Goal: Information Seeking & Learning: Learn about a topic

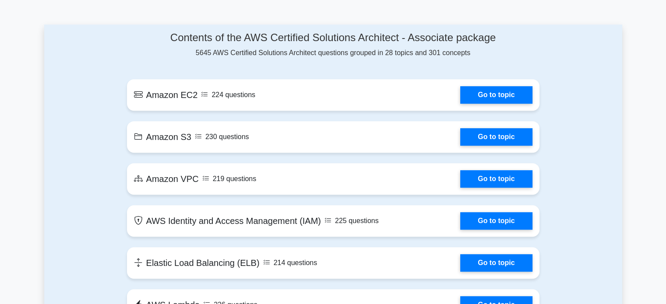
scroll to position [460, 0]
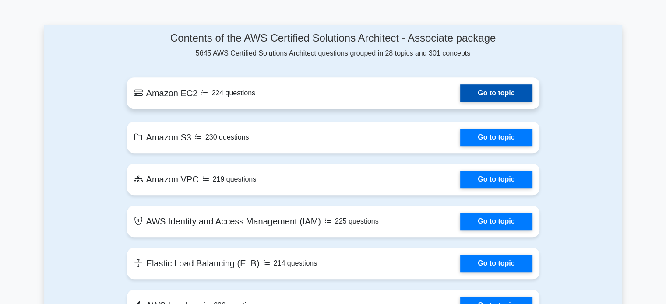
click at [478, 97] on link "Go to topic" at bounding box center [496, 93] width 72 height 18
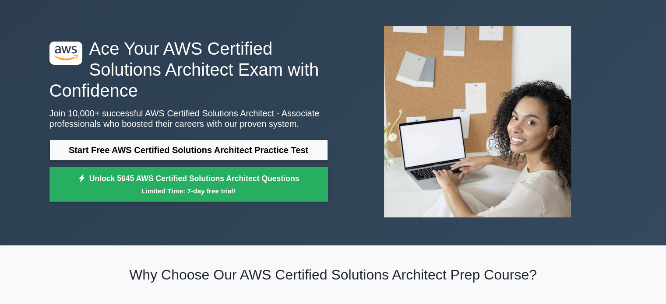
scroll to position [0, 0]
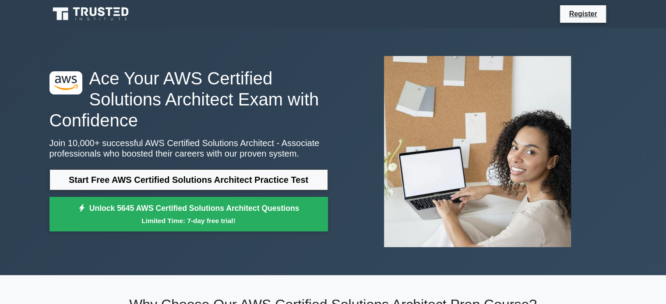
click at [233, 81] on h1 "Ace Your AWS Certified Solutions Architect Exam with Confidence" at bounding box center [188, 99] width 278 height 63
click at [268, 77] on h1 "Ace Your AWS Certified Solutions Architect Exam with Confidence" at bounding box center [188, 99] width 278 height 63
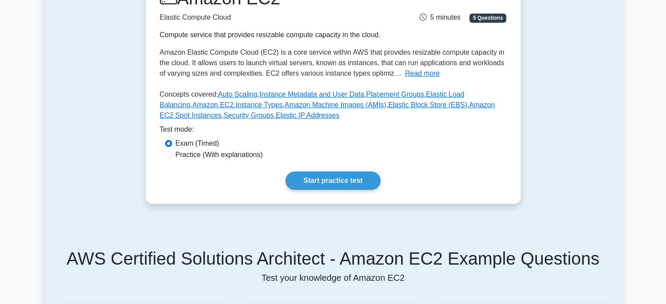
scroll to position [109, 0]
